Goal: Navigation & Orientation: Understand site structure

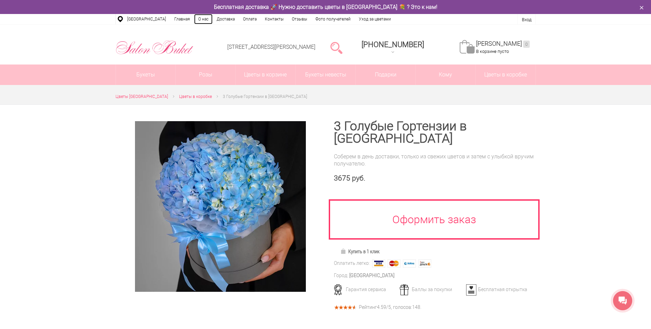
drag, startPoint x: 196, startPoint y: 19, endPoint x: 212, endPoint y: 34, distance: 22.0
click at [197, 20] on link "О нас" at bounding box center [203, 19] width 18 height 10
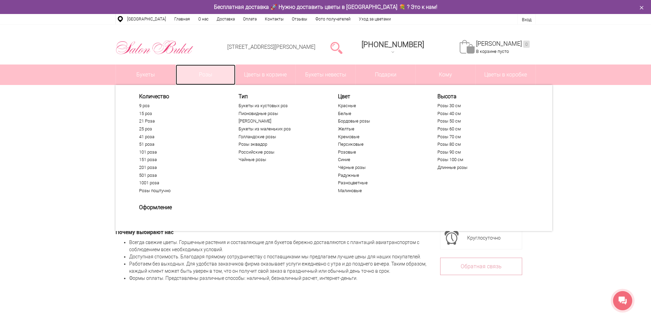
click at [213, 71] on link "Розы" at bounding box center [206, 75] width 60 height 20
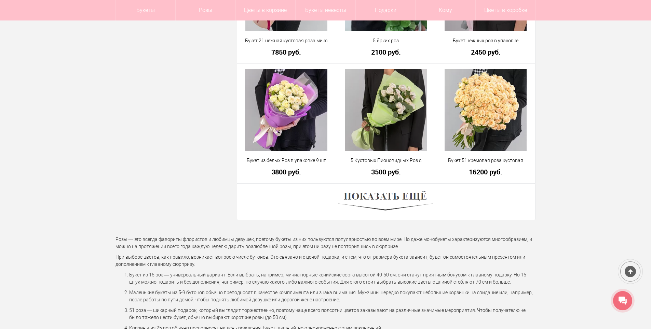
scroll to position [1879, 0]
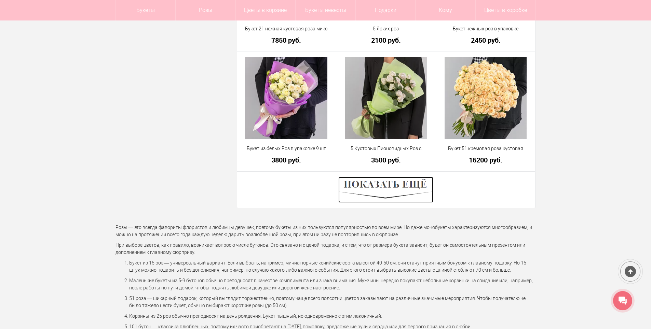
click at [373, 195] on img at bounding box center [385, 190] width 95 height 26
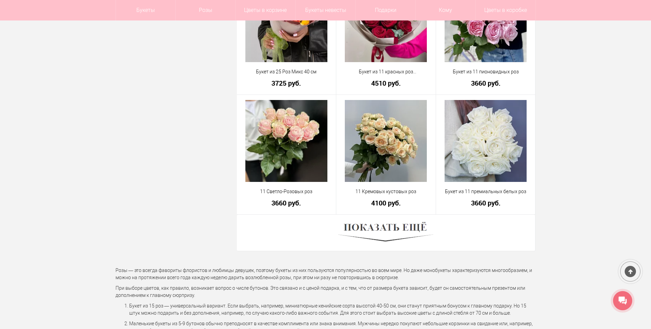
scroll to position [3860, 0]
